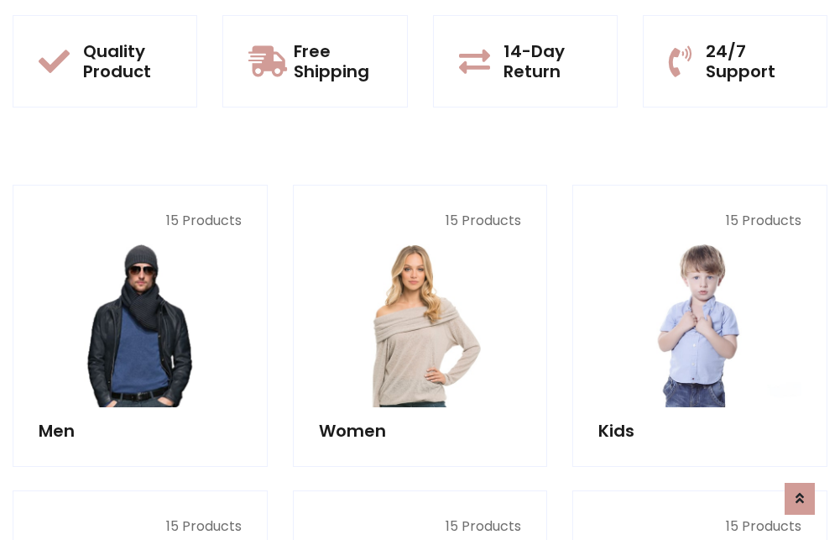
scroll to position [1455, 0]
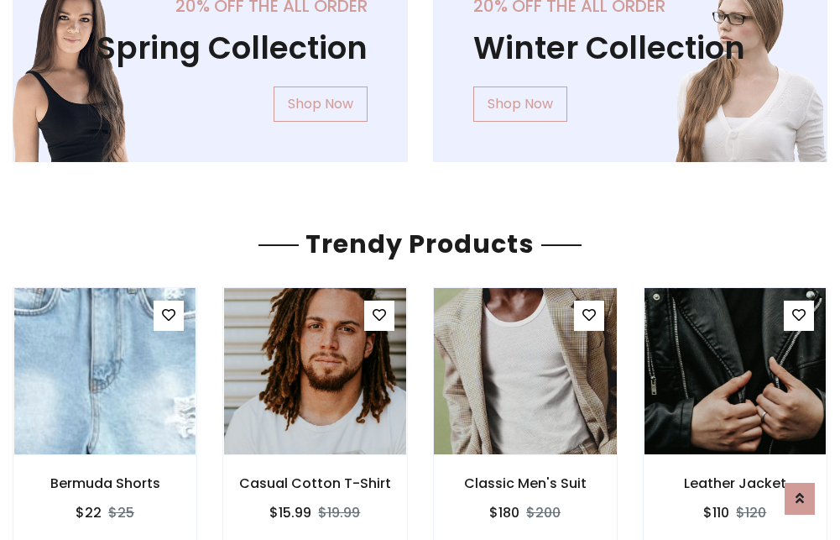
click at [525, 371] on img at bounding box center [525, 371] width 218 height 403
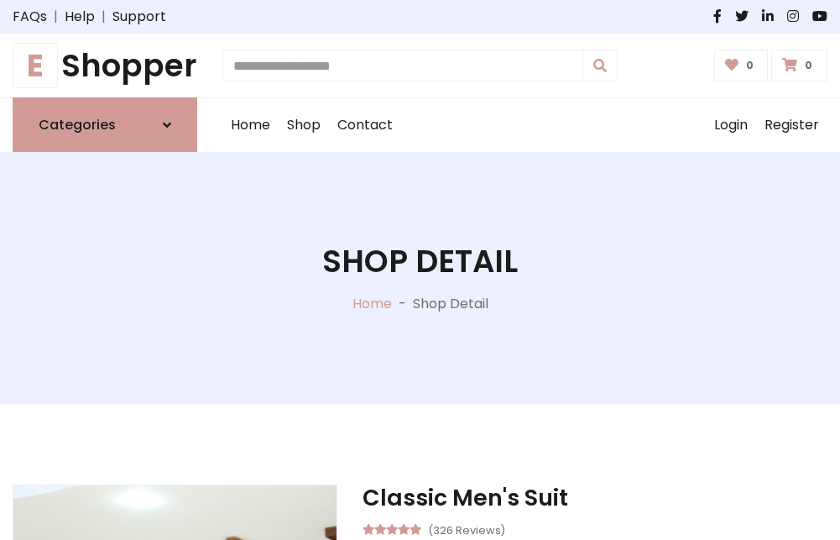
click at [105, 65] on h1 "E Shopper" at bounding box center [105, 65] width 185 height 37
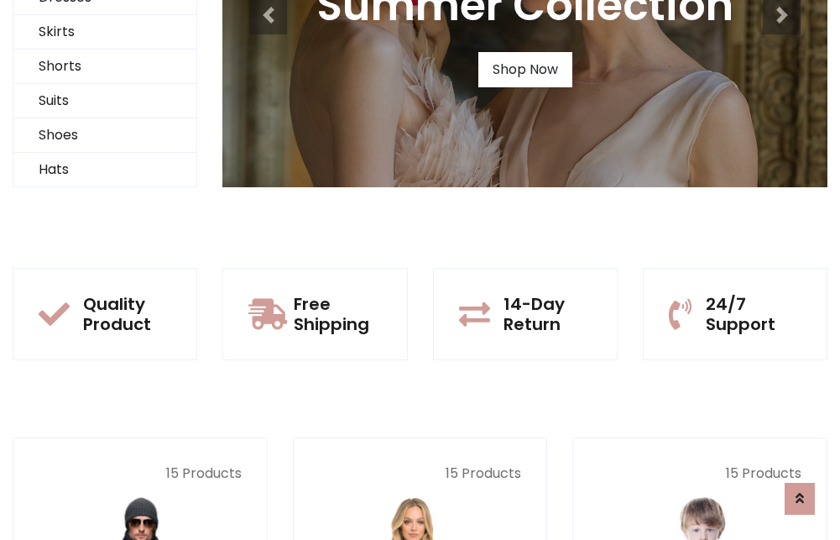
scroll to position [162, 0]
